Goal: Task Accomplishment & Management: Manage account settings

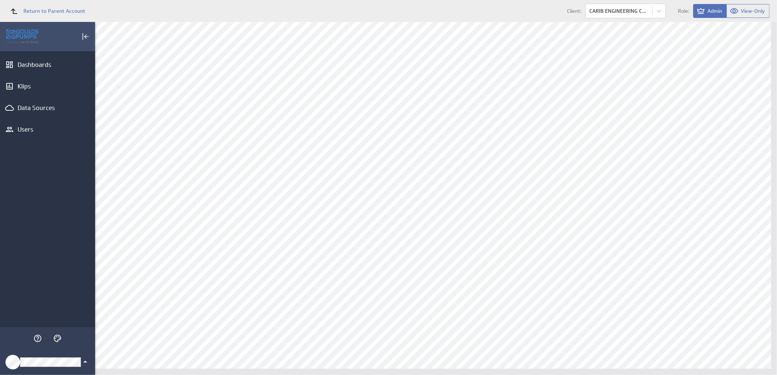
click at [83, 362] on icon "Klipfolio Account" at bounding box center [85, 362] width 9 height 9
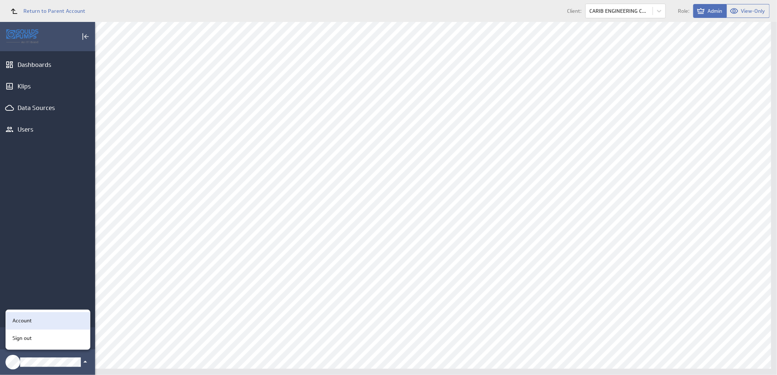
click at [35, 321] on div "Account" at bounding box center [47, 321] width 75 height 8
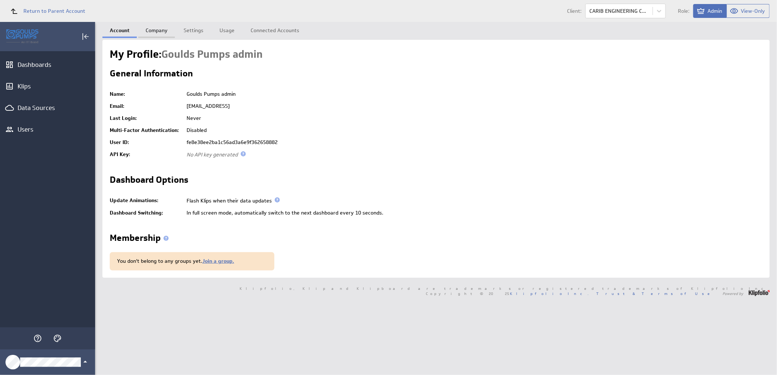
click at [155, 28] on link "Company" at bounding box center [156, 29] width 37 height 15
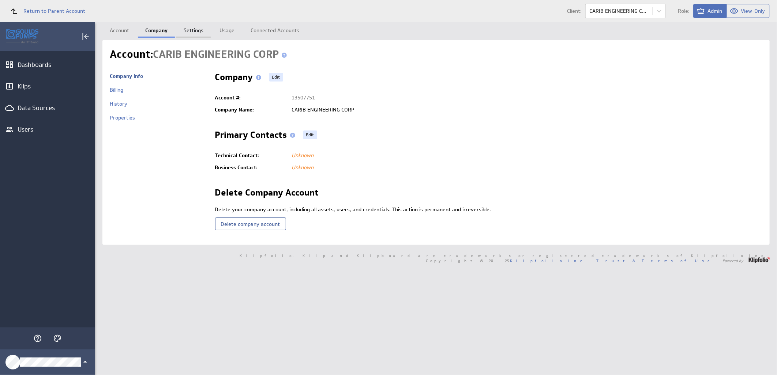
click at [191, 31] on link "Settings" at bounding box center [193, 29] width 34 height 15
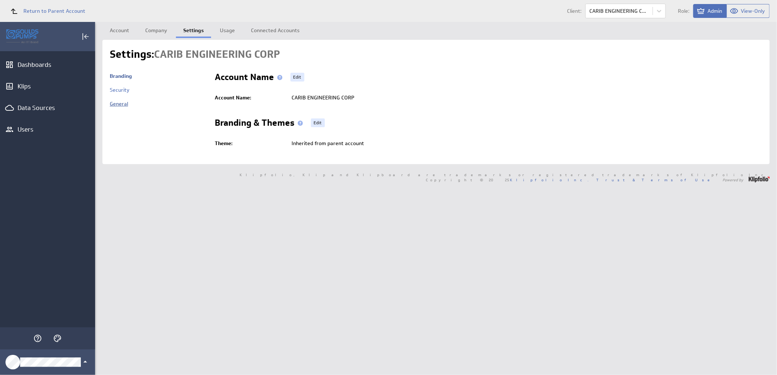
click at [119, 103] on link "General" at bounding box center [119, 104] width 18 height 7
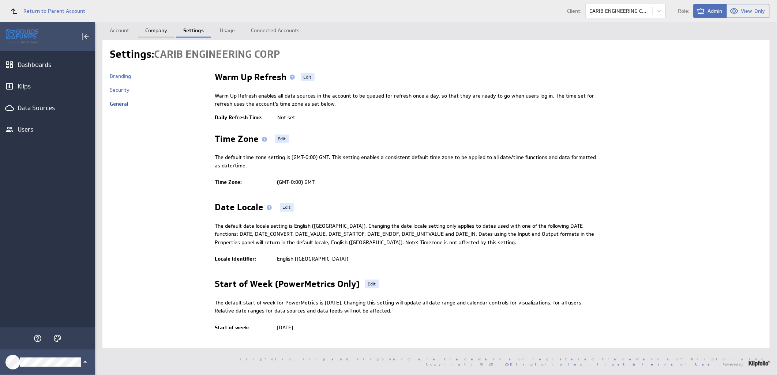
click at [162, 30] on link "Company" at bounding box center [156, 29] width 37 height 15
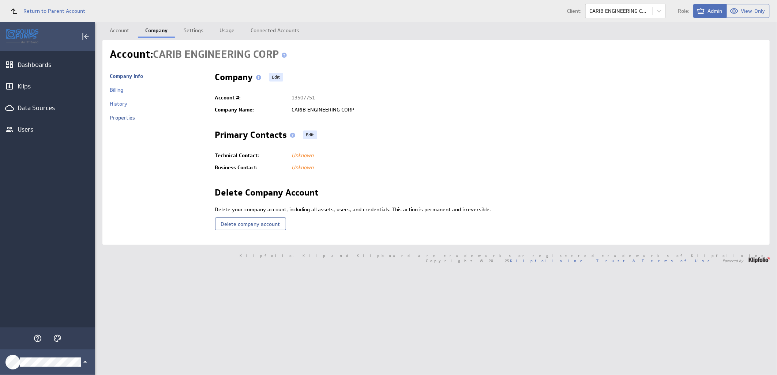
click at [123, 120] on link "Properties" at bounding box center [122, 118] width 25 height 7
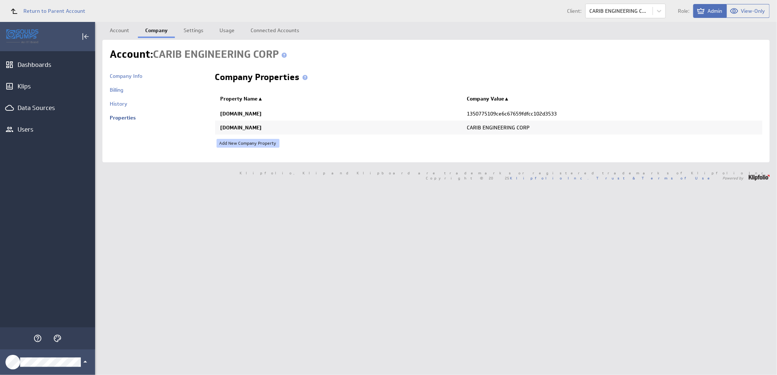
click at [259, 144] on link "Add New Company Property" at bounding box center [248, 143] width 63 height 9
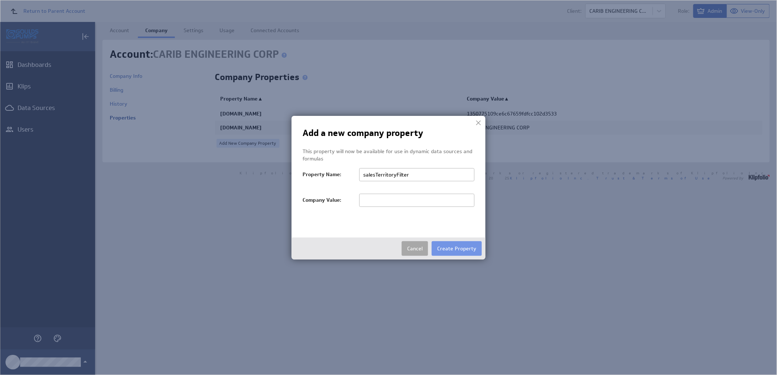
type input "salesTerritoryFilter"
click at [416, 250] on button "Cancel" at bounding box center [415, 249] width 26 height 15
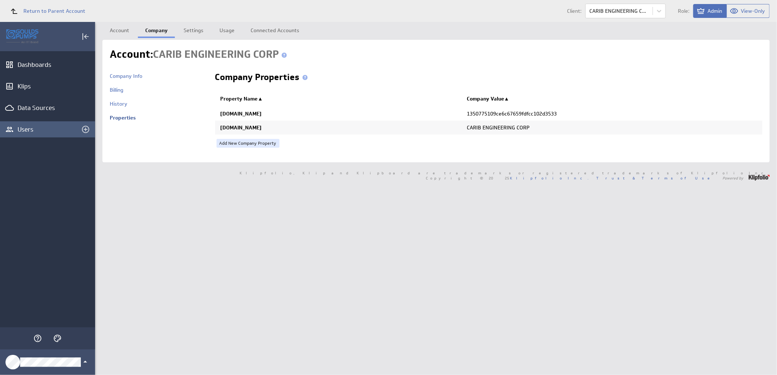
click at [28, 127] on div "Users" at bounding box center [48, 130] width 60 height 8
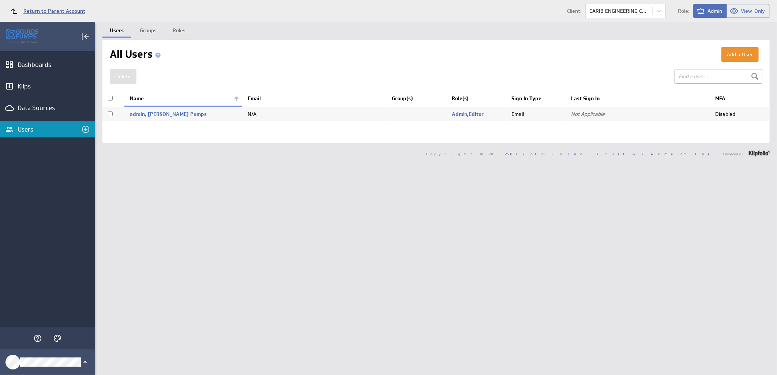
click at [31, 13] on span "Return to Parent Account" at bounding box center [54, 10] width 62 height 5
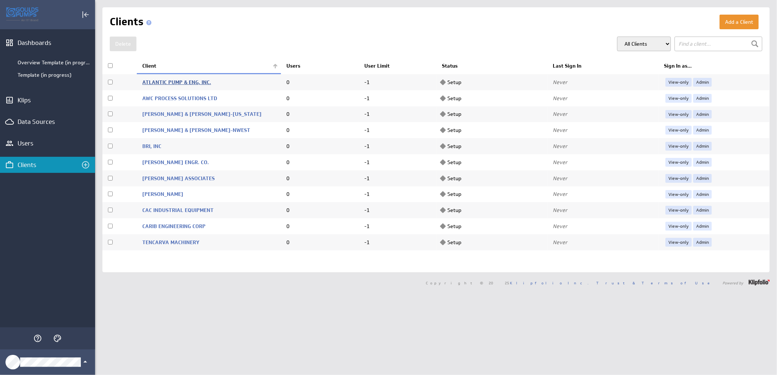
click at [165, 80] on link "ATLANTIC PUMP & ENG, INC." at bounding box center [176, 82] width 69 height 7
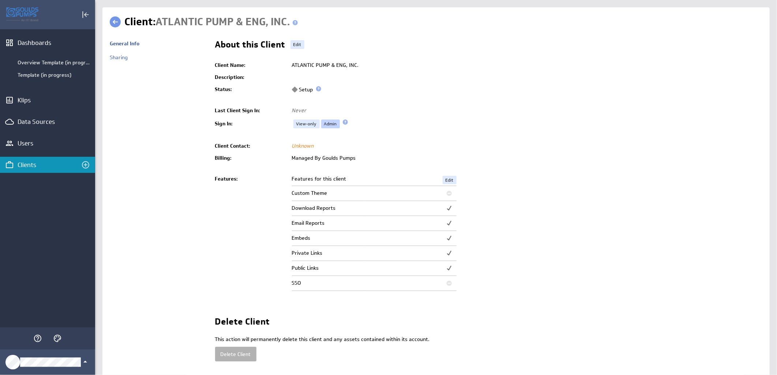
click at [330, 121] on link "Admin" at bounding box center [330, 124] width 19 height 9
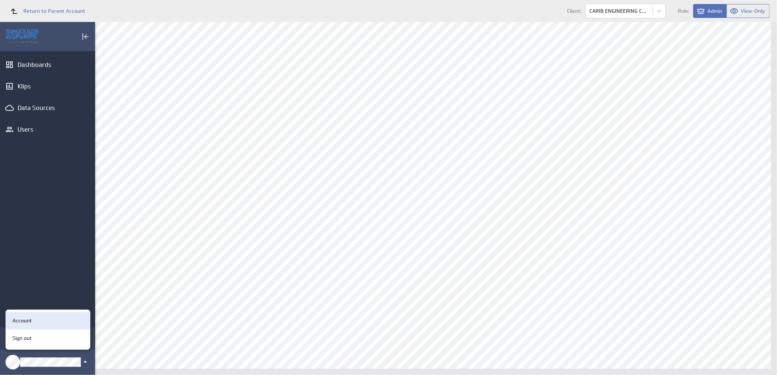
click at [38, 319] on div "Account" at bounding box center [47, 321] width 75 height 8
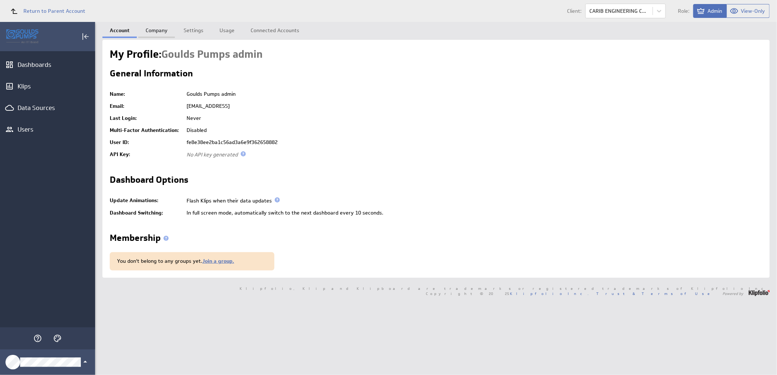
click at [154, 30] on link "Company" at bounding box center [156, 29] width 37 height 15
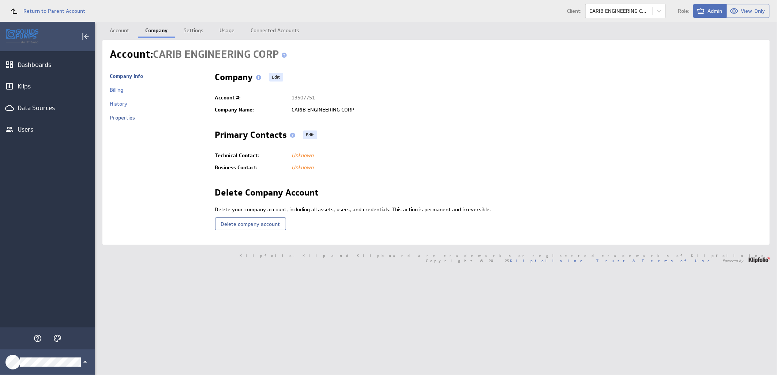
click at [124, 121] on link "Properties" at bounding box center [122, 118] width 25 height 7
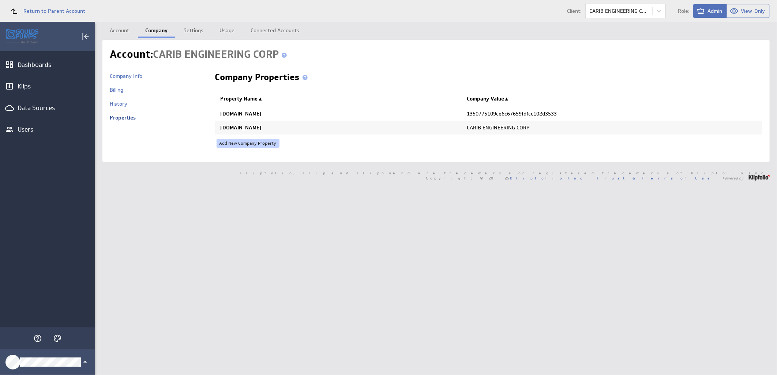
click at [244, 144] on link "Add New Company Property" at bounding box center [248, 143] width 63 height 9
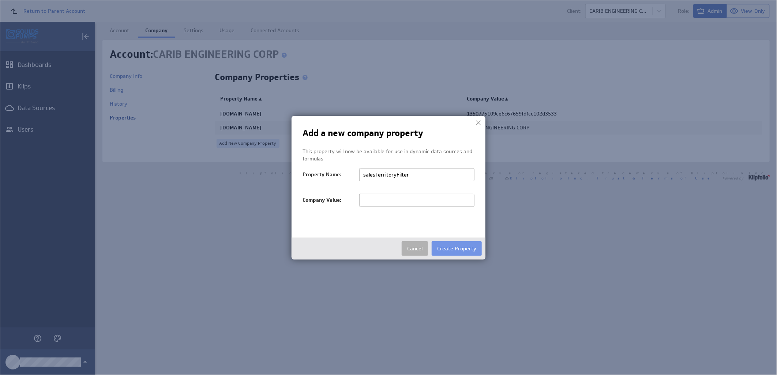
type input "salesTerritoryFilter"
click at [385, 200] on input "text" at bounding box center [416, 200] width 115 height 13
paste input "CARIB ENGINEERING CORP"
type input "CARIB ENGINEERING CORP"
click at [444, 246] on button "Create Property" at bounding box center [457, 249] width 50 height 15
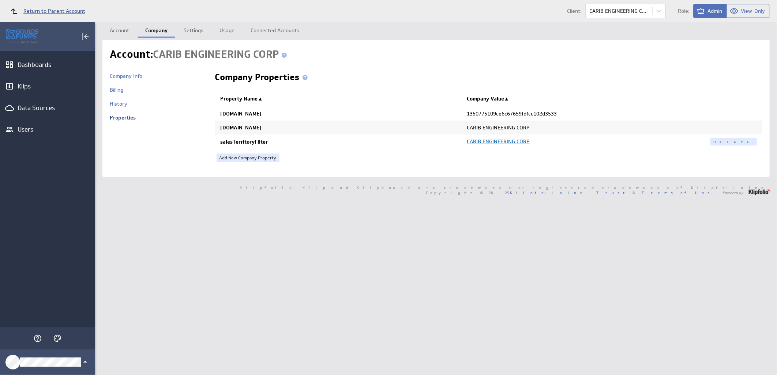
click at [46, 10] on span "Return to Parent Account" at bounding box center [54, 10] width 62 height 5
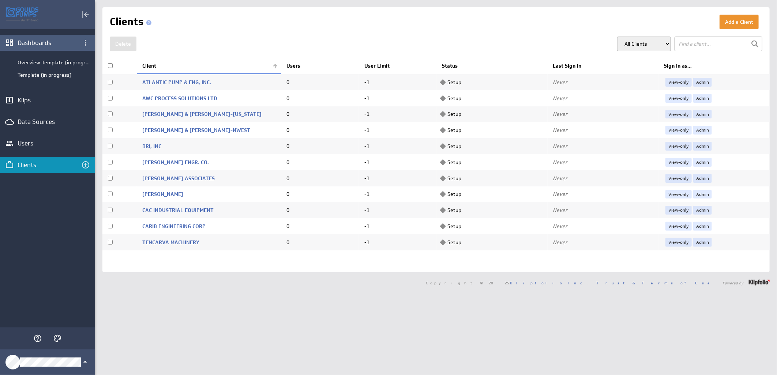
click at [31, 41] on div "Dashboards" at bounding box center [48, 43] width 60 height 8
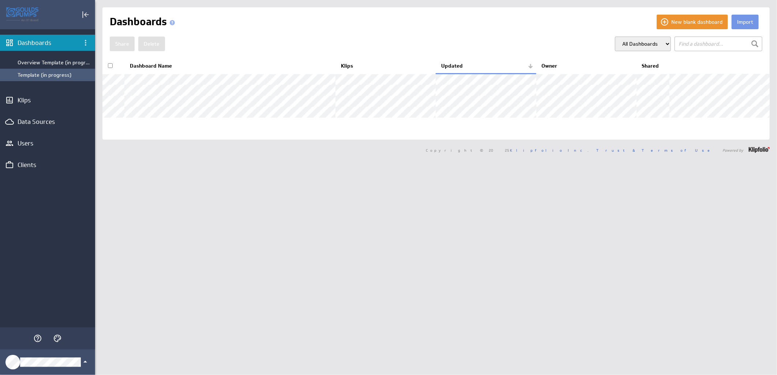
click at [34, 71] on div "Template (in progress)" at bounding box center [47, 75] width 95 height 12
